Goal: Task Accomplishment & Management: Complete application form

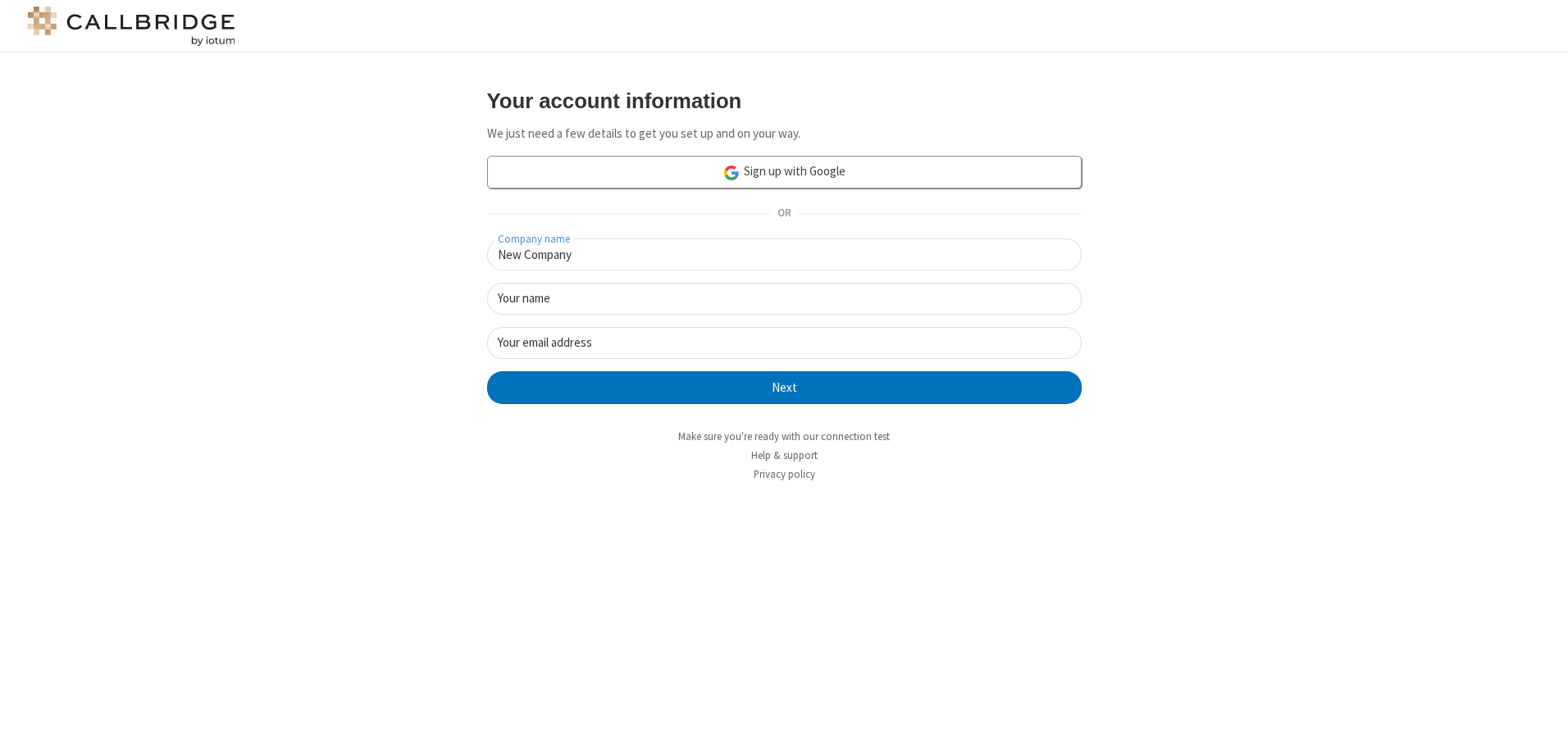
type input "New Company"
type input "New User"
type input "newUser@newUser.freesmackdown.b"
click button "Next" at bounding box center [784, 387] width 595 height 33
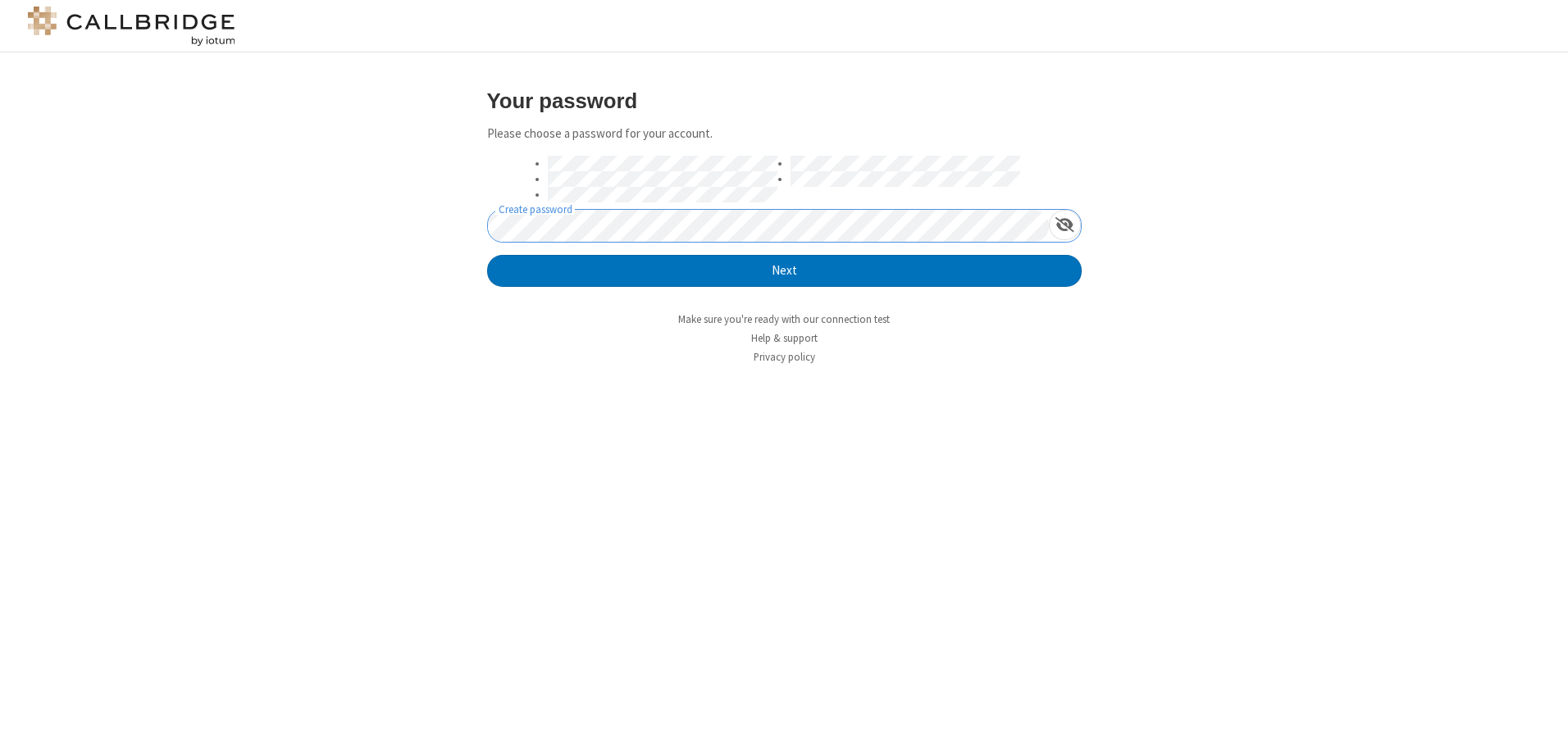
click at [487, 255] on button "Next" at bounding box center [784, 271] width 595 height 33
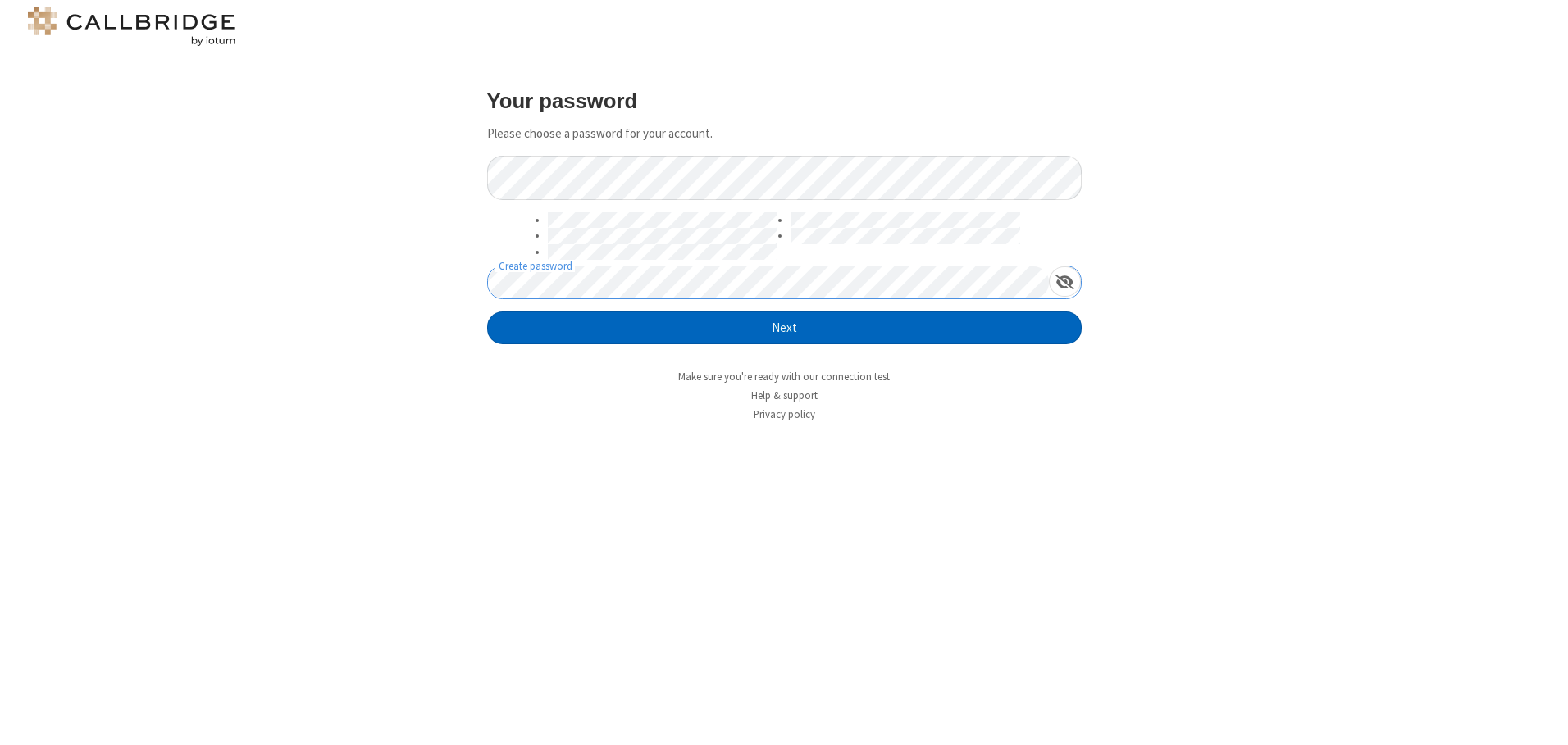
click at [784, 328] on button "Next" at bounding box center [784, 328] width 595 height 33
